Goal: Download file/media

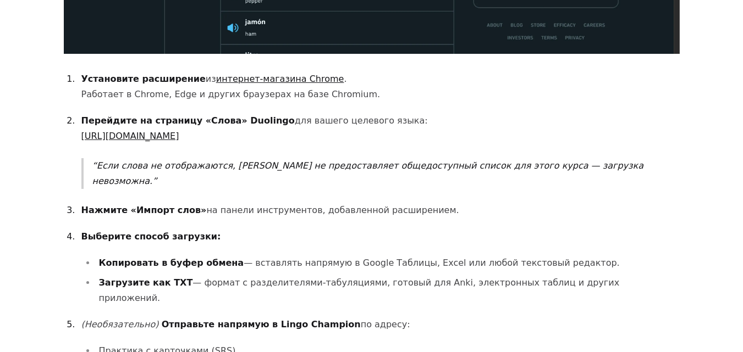
scroll to position [824, 0]
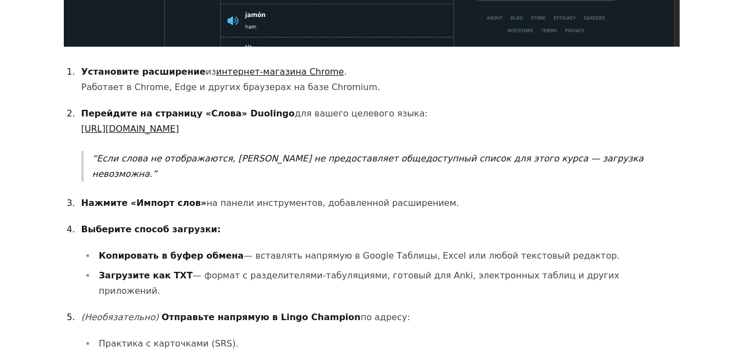
click at [248, 72] on font "интернет-магазина Chrome" at bounding box center [280, 72] width 128 height 10
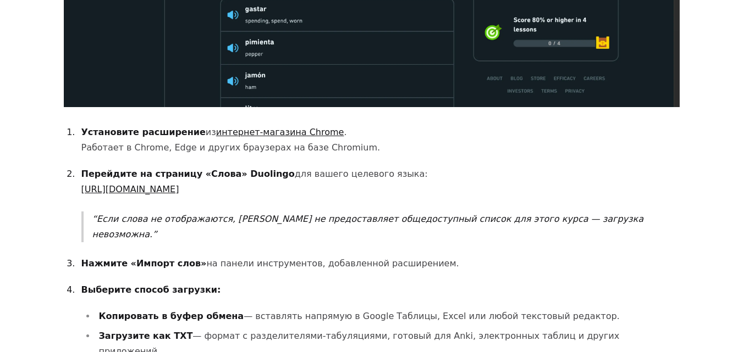
scroll to position [769, 0]
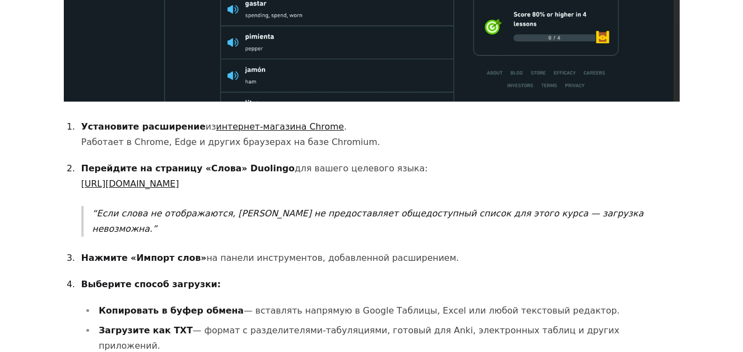
drag, startPoint x: 239, startPoint y: 129, endPoint x: 489, endPoint y: 138, distance: 250.2
click at [489, 138] on p "Установите расширение из интернет-магазина Chrome . Работает в Chrome, Edge и д…" at bounding box center [380, 134] width 598 height 31
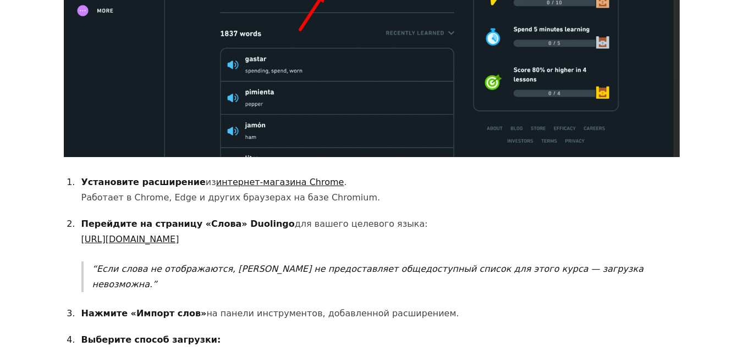
scroll to position [715, 0]
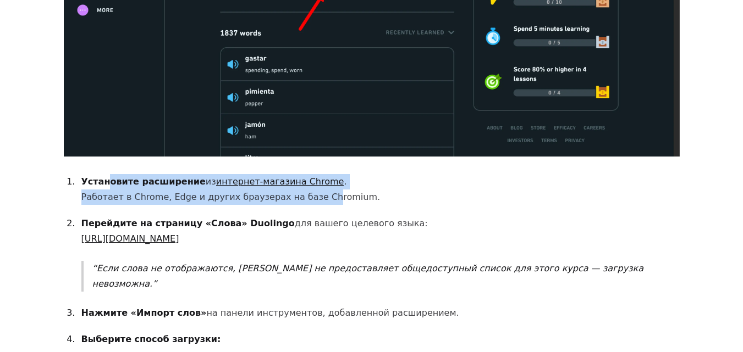
drag, startPoint x: 106, startPoint y: 189, endPoint x: 304, endPoint y: 201, distance: 198.8
click at [304, 201] on p "Установите расширение из интернет-магазина Chrome . Работает в Chrome, Edge и д…" at bounding box center [380, 189] width 598 height 31
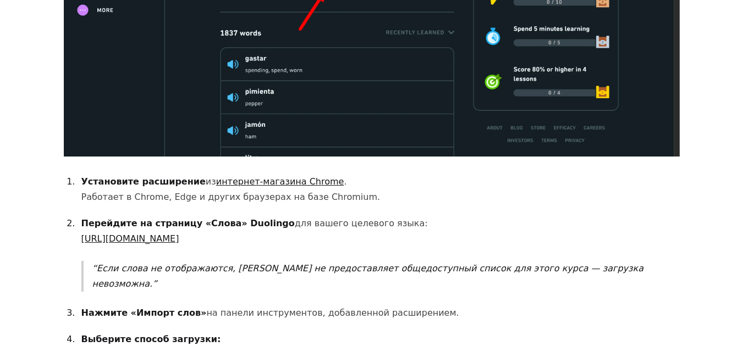
click at [403, 200] on p "Установите расширение из интернет-магазина Chrome . Работает в Chrome, Edge и д…" at bounding box center [380, 189] width 598 height 31
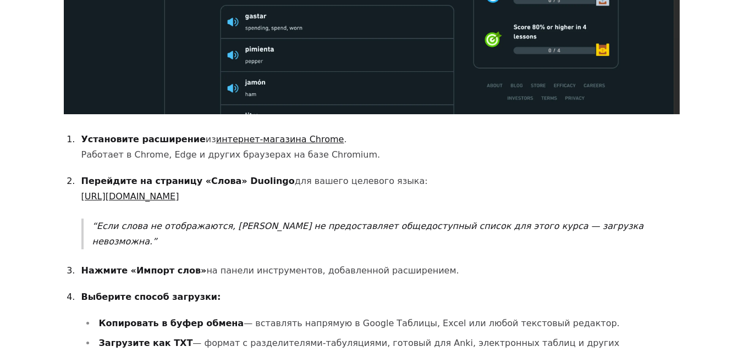
scroll to position [769, 0]
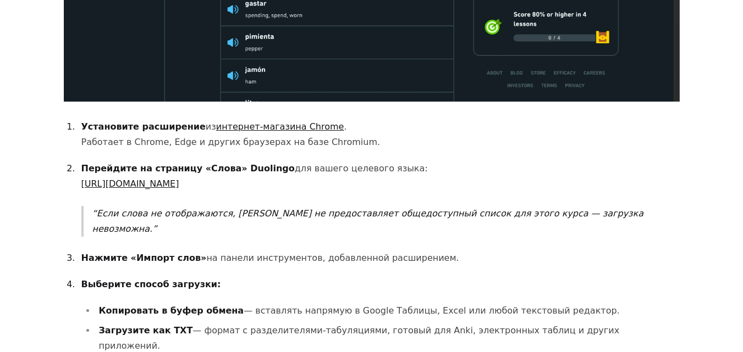
click at [179, 186] on font "[URL][DOMAIN_NAME]" at bounding box center [130, 184] width 98 height 10
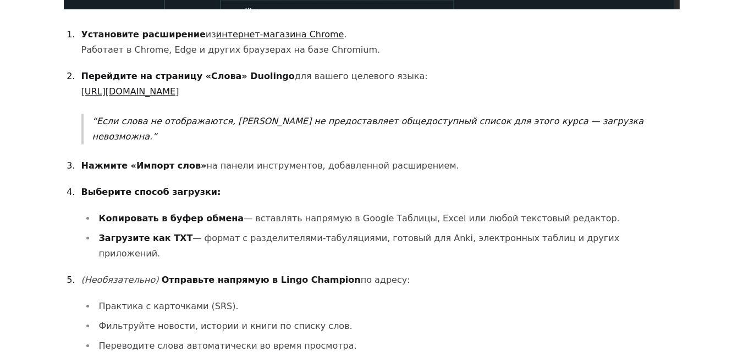
scroll to position [879, 0]
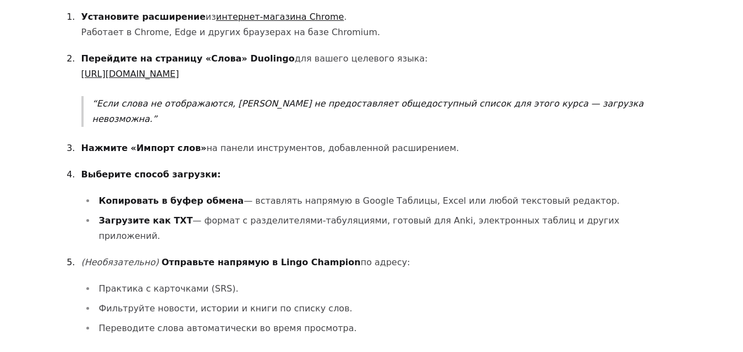
click at [273, 257] on font "Отправьте напрямую в Lingo Champion" at bounding box center [261, 262] width 199 height 10
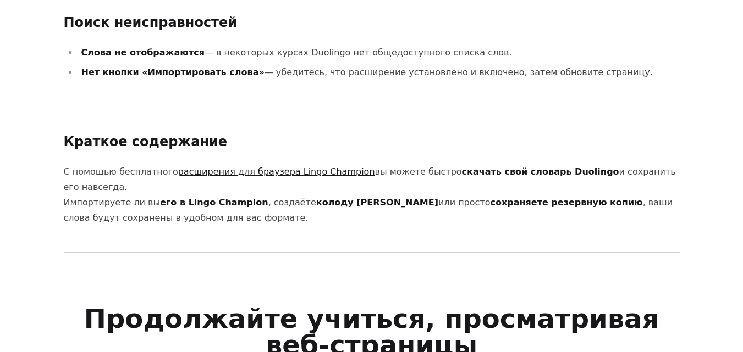
scroll to position [1429, 0]
